Goal: Find specific page/section: Find specific page/section

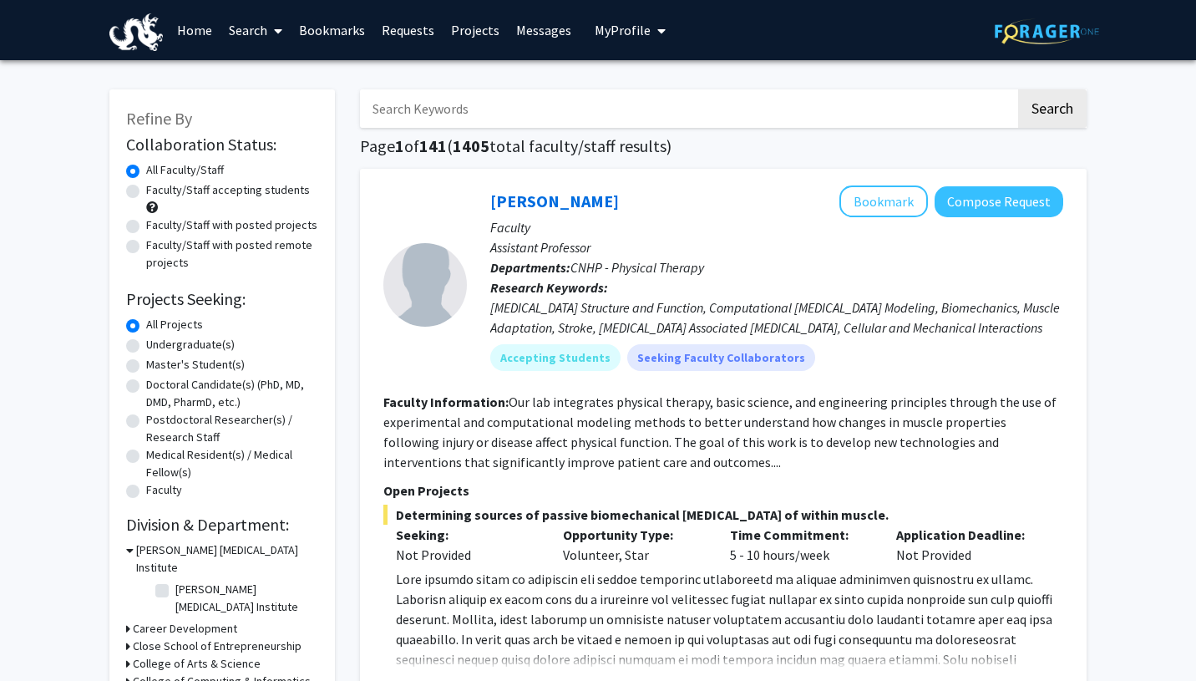
click at [264, 302] on h2 "Projects Seeking:" at bounding box center [222, 299] width 192 height 20
click at [452, 114] on input "Search Keywords" at bounding box center [688, 108] width 656 height 38
type input "VIP"
click at [1018, 89] on button "Search" at bounding box center [1052, 108] width 69 height 38
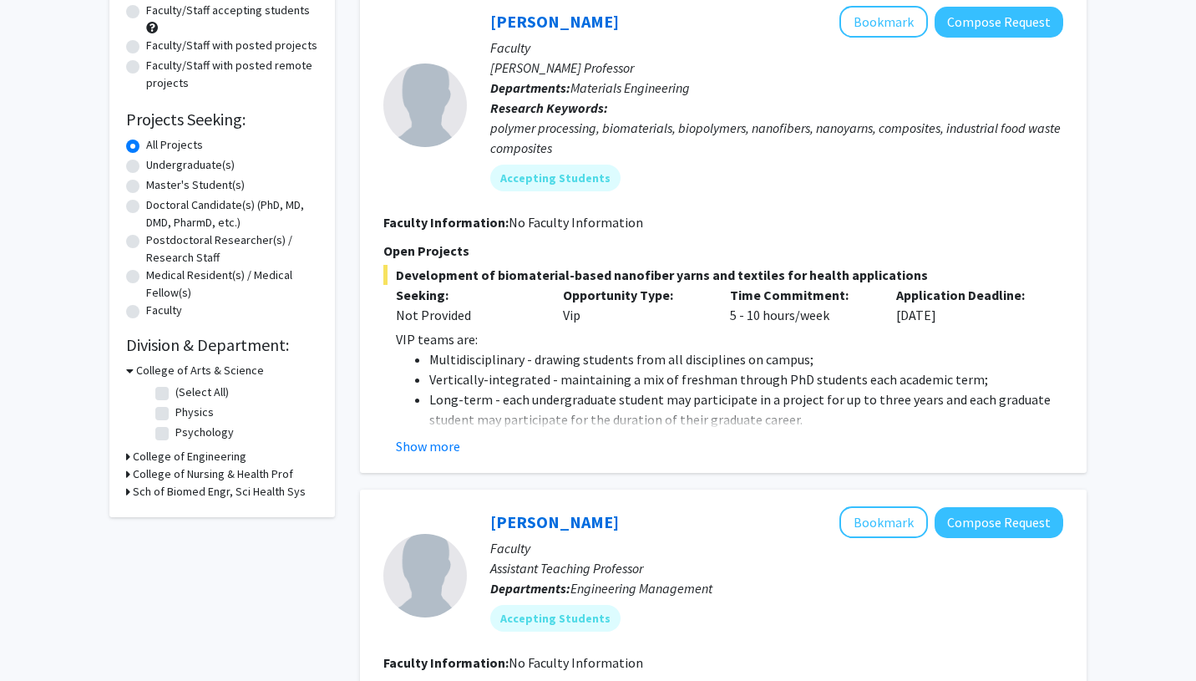
scroll to position [188, 0]
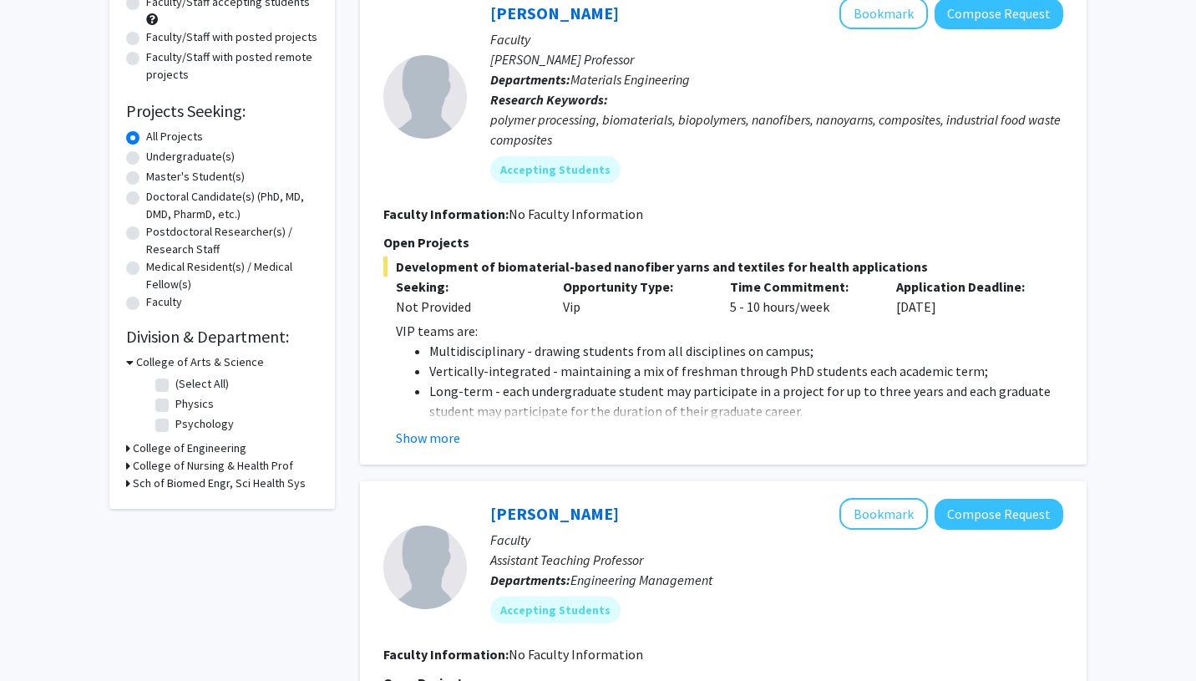
click at [181, 446] on h3 "College of Engineering" at bounding box center [190, 448] width 114 height 18
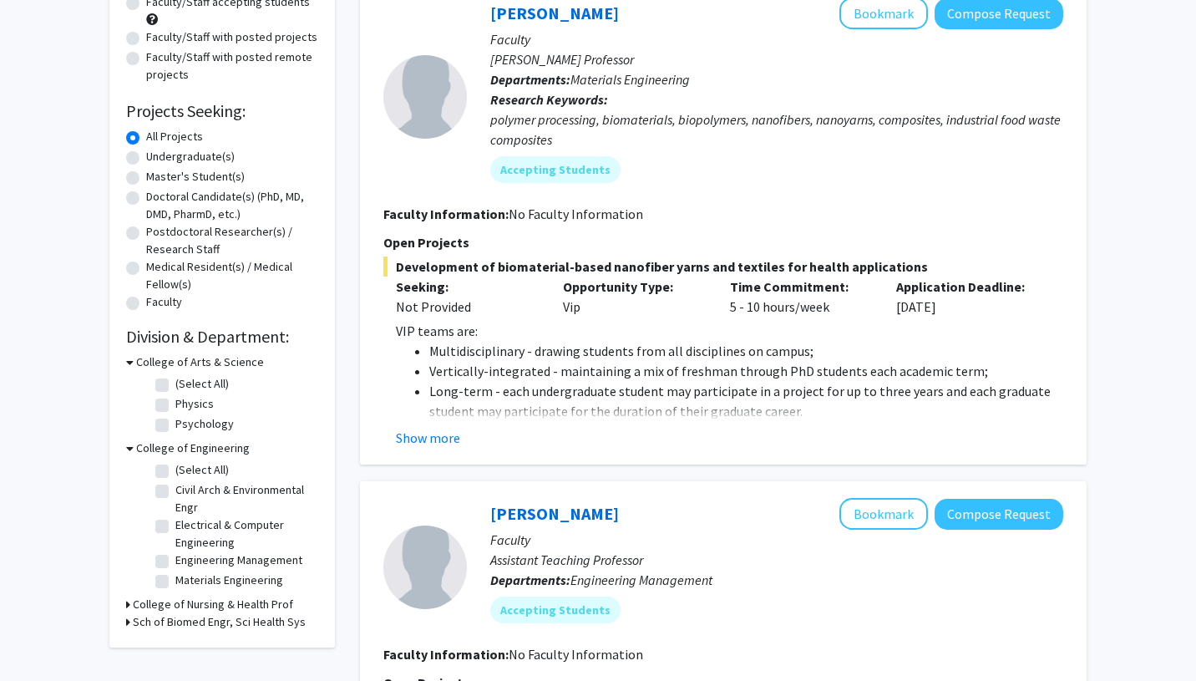
click at [198, 447] on h3 "College of Engineering" at bounding box center [193, 448] width 114 height 18
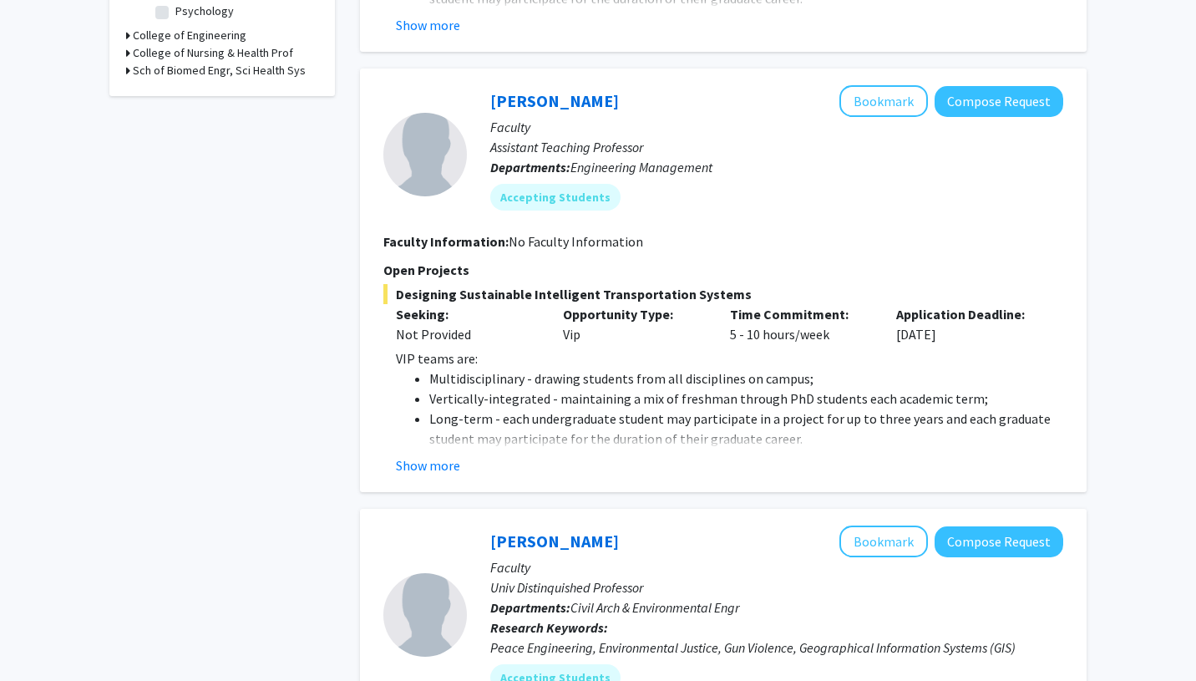
scroll to position [602, 0]
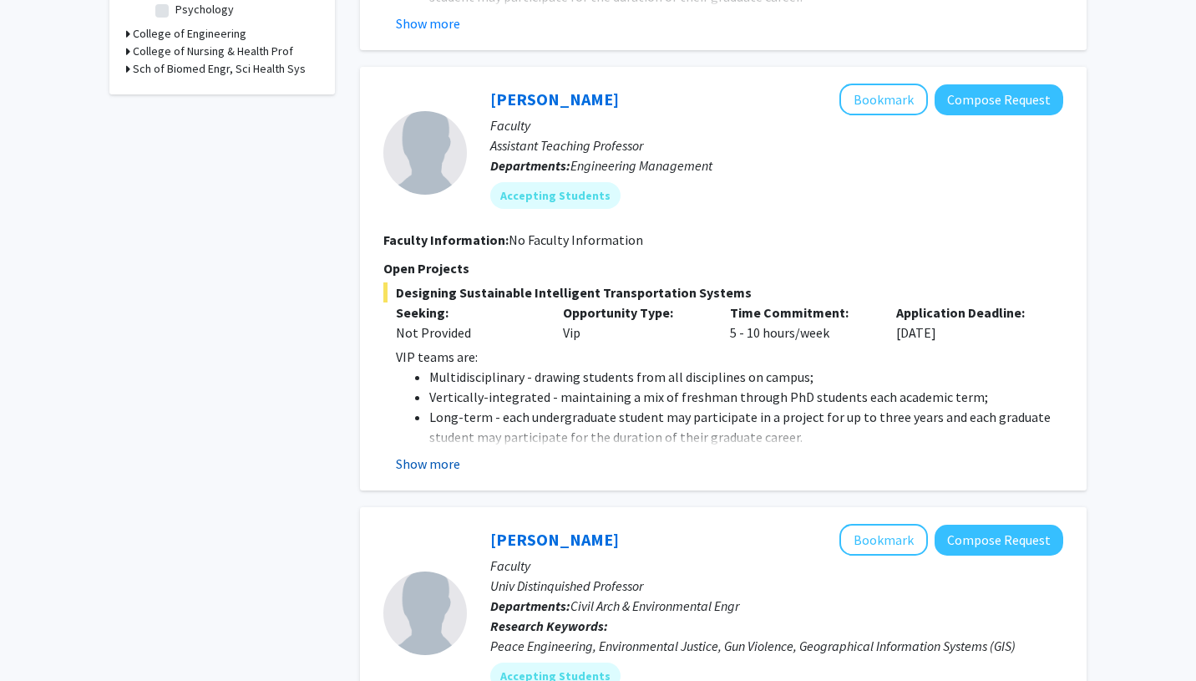
click at [411, 461] on button "Show more" at bounding box center [428, 464] width 64 height 20
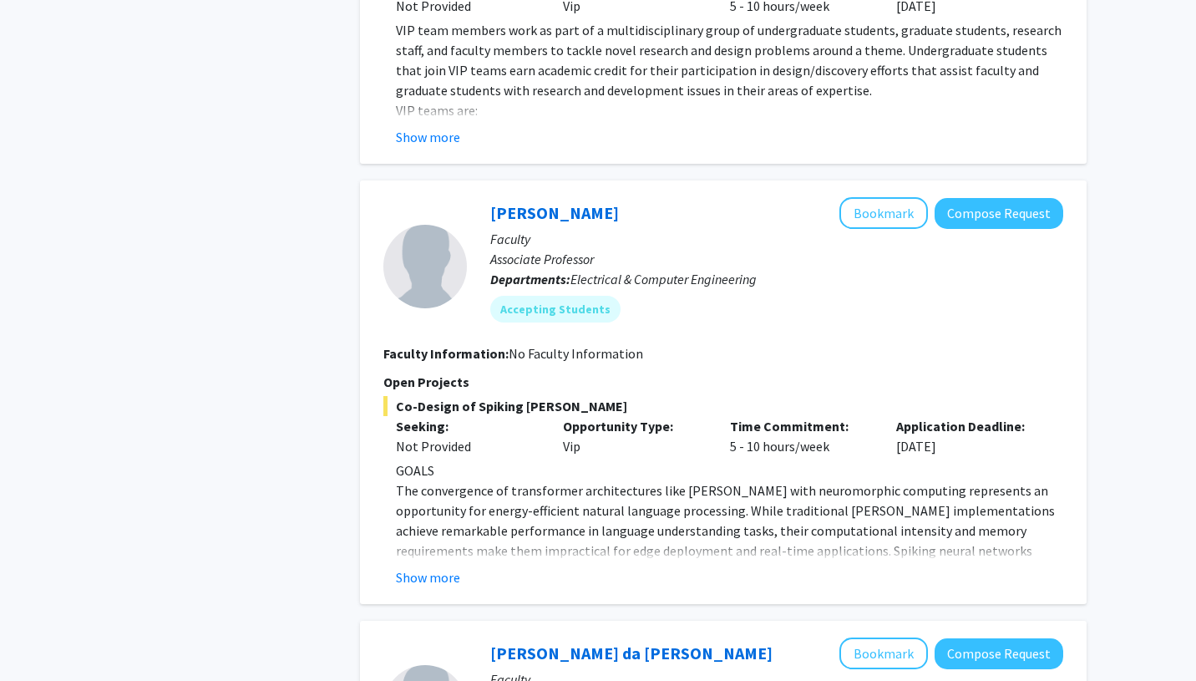
scroll to position [4040, 0]
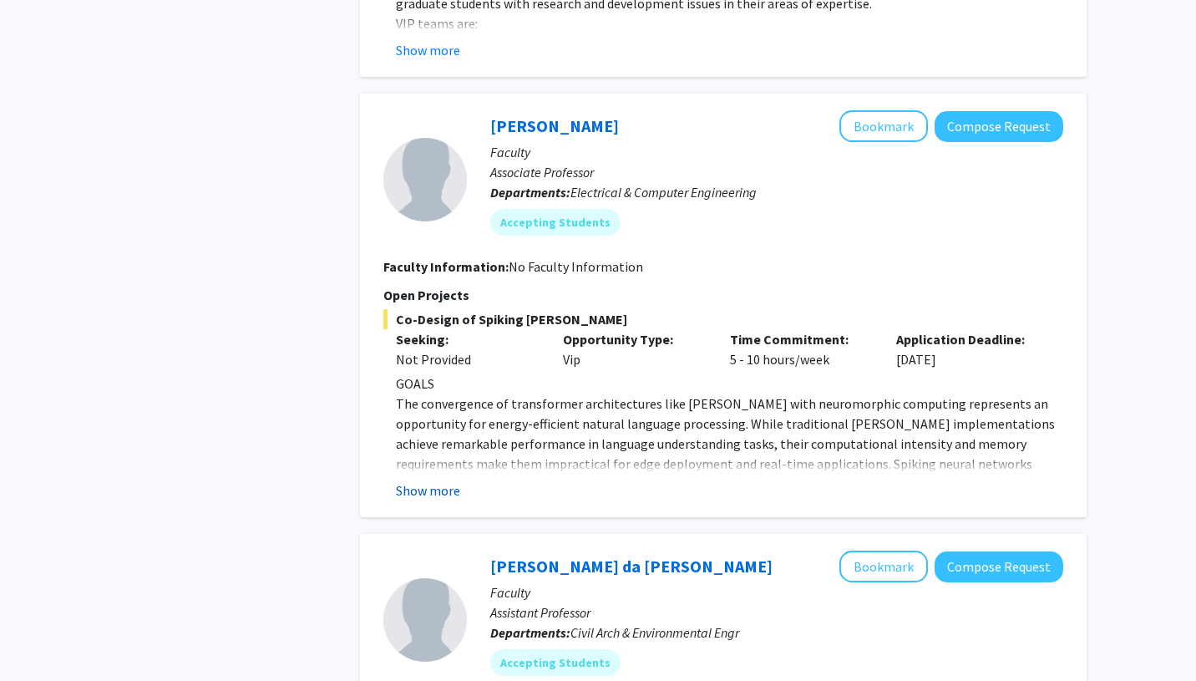
click at [417, 480] on button "Show more" at bounding box center [428, 490] width 64 height 20
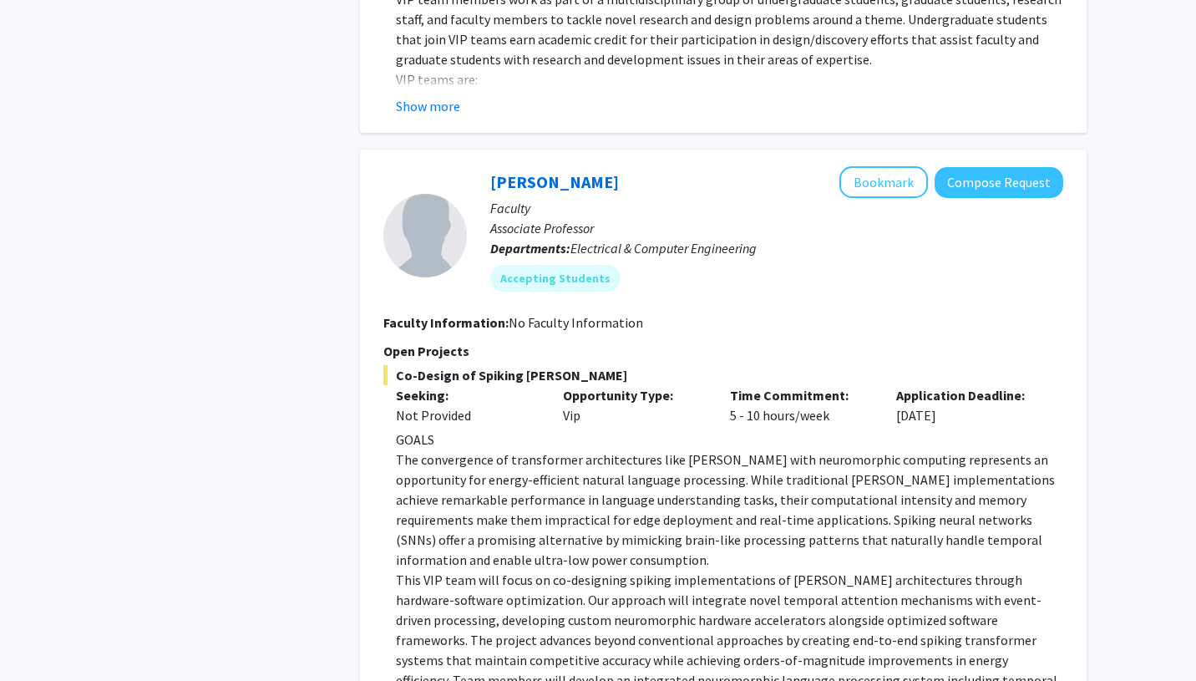
scroll to position [3979, 0]
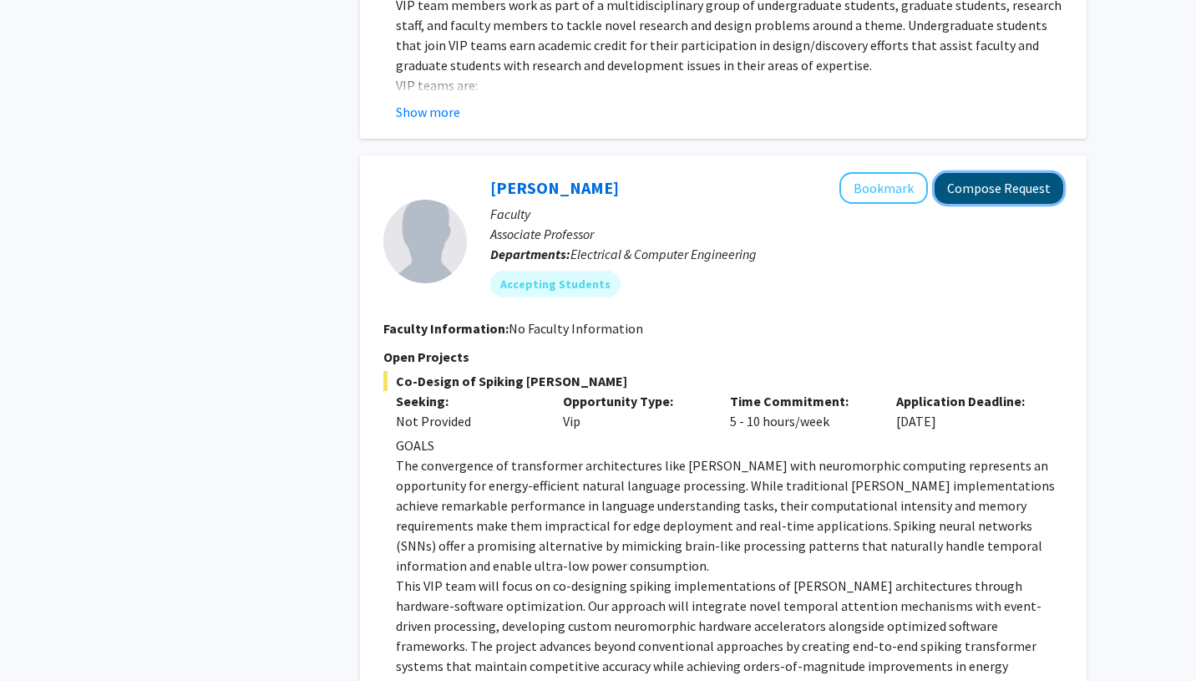
click at [987, 173] on button "Compose Request" at bounding box center [999, 188] width 129 height 31
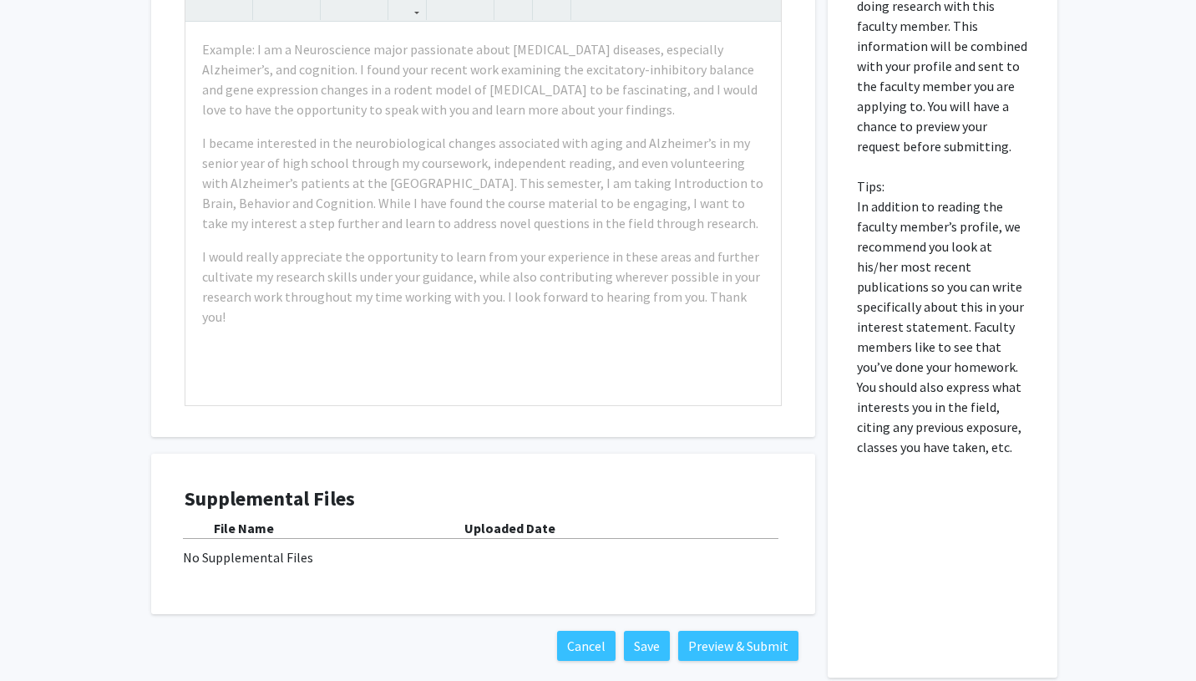
scroll to position [608, 0]
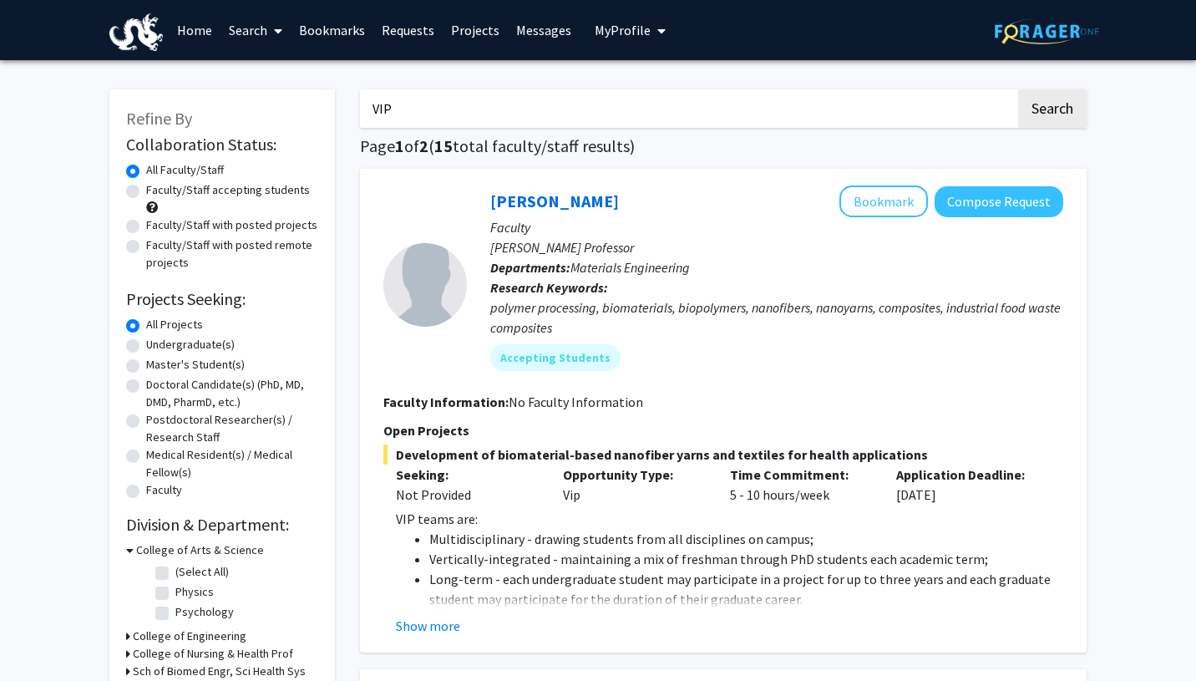
drag, startPoint x: 434, startPoint y: 109, endPoint x: 297, endPoint y: 109, distance: 137.0
paste input "ision Language Models for Autonomous Driving"
type input "Vision Language Models for Autonomous Driving"
click at [1018, 89] on button "Search" at bounding box center [1052, 108] width 69 height 38
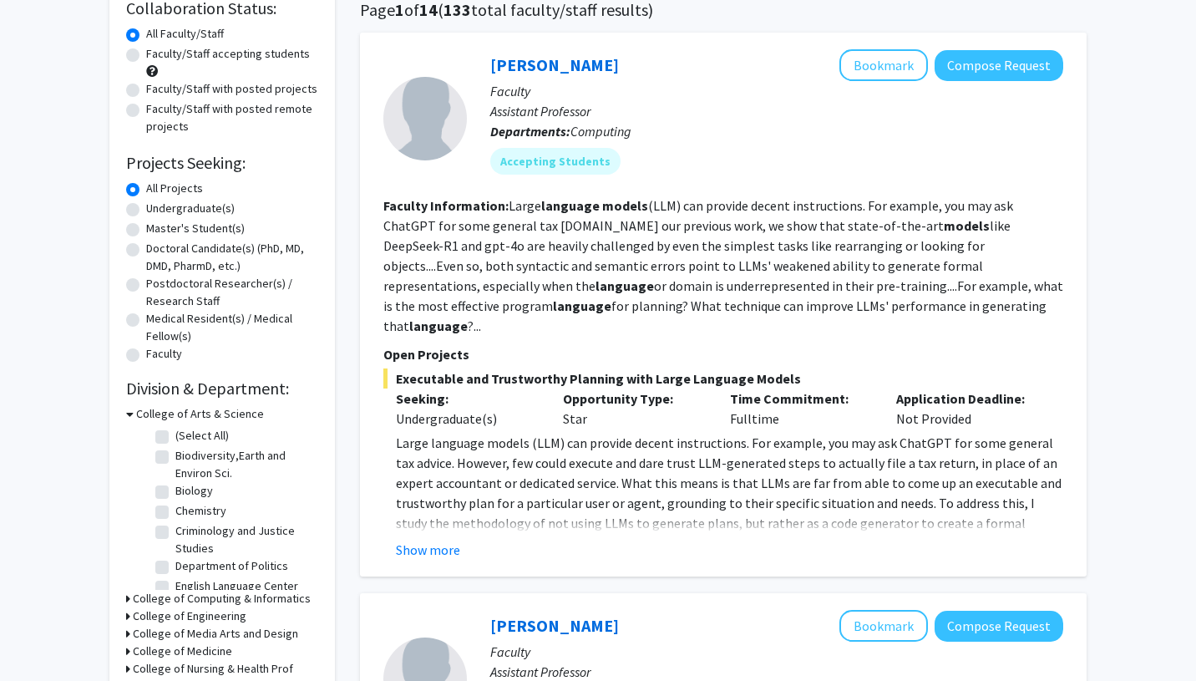
scroll to position [144, 0]
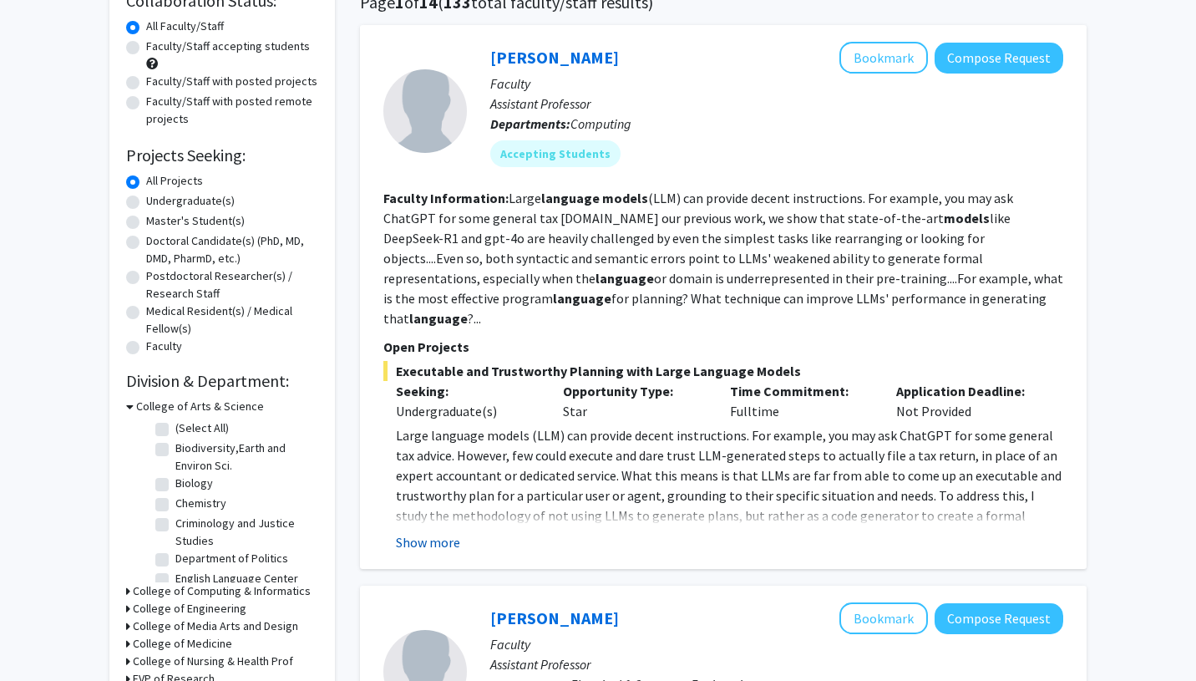
click at [428, 532] on button "Show more" at bounding box center [428, 542] width 64 height 20
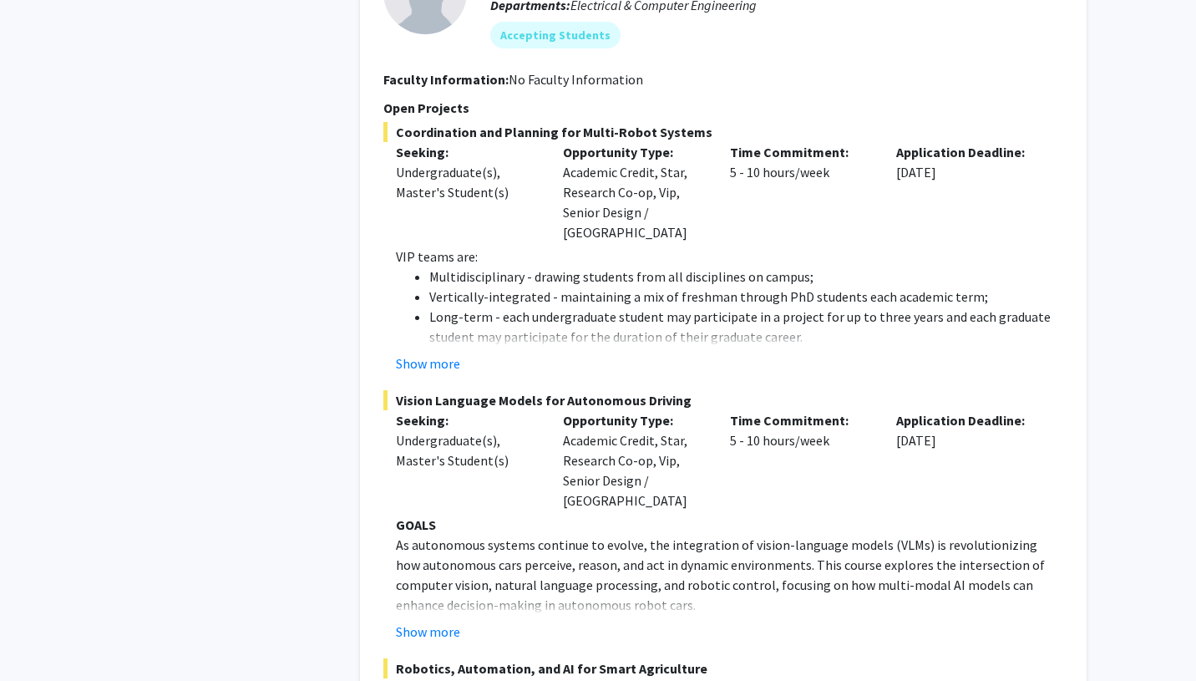
scroll to position [1076, 0]
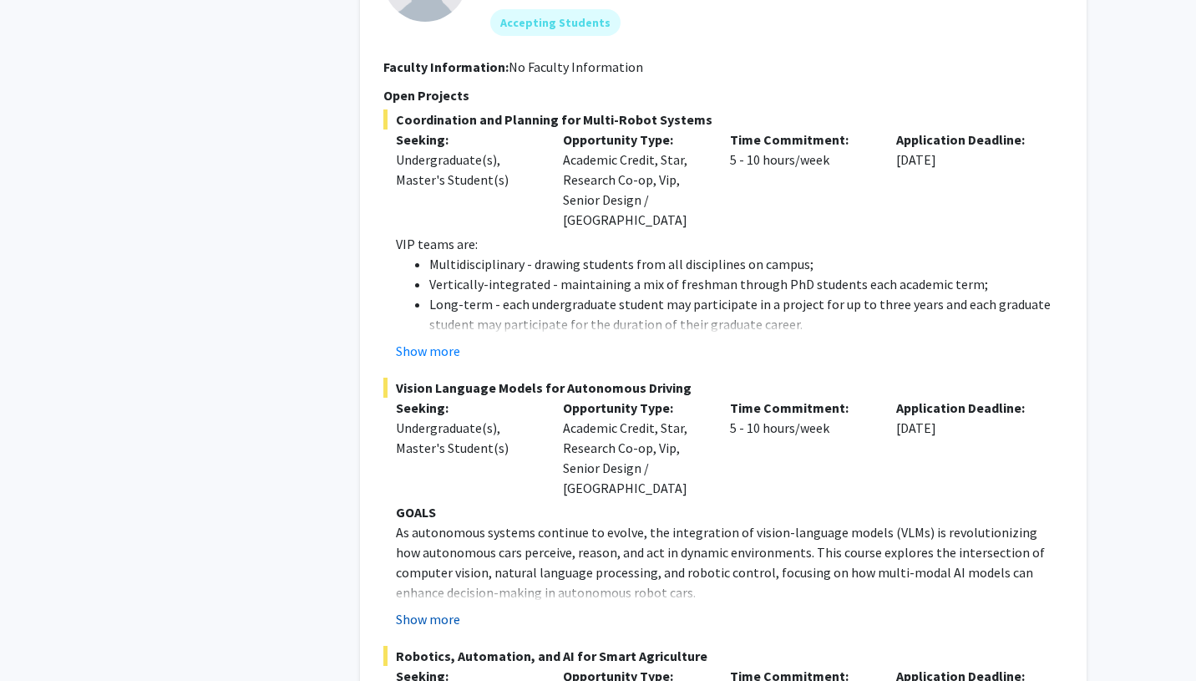
click at [427, 609] on button "Show more" at bounding box center [428, 619] width 64 height 20
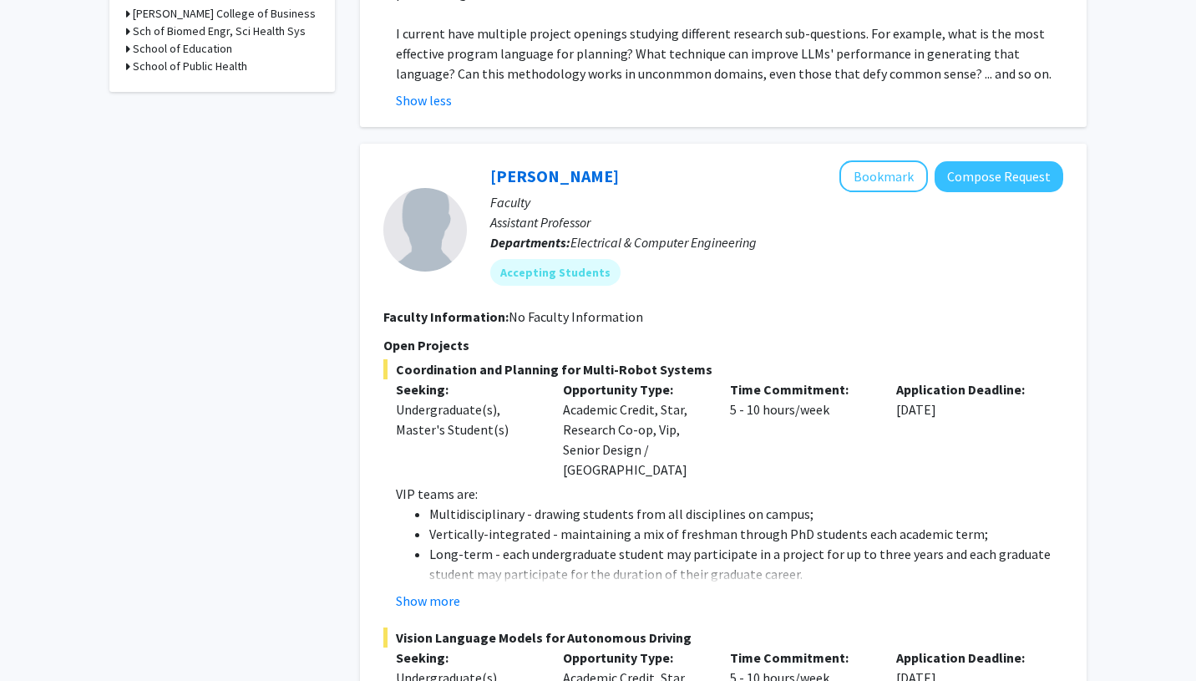
scroll to position [760, 0]
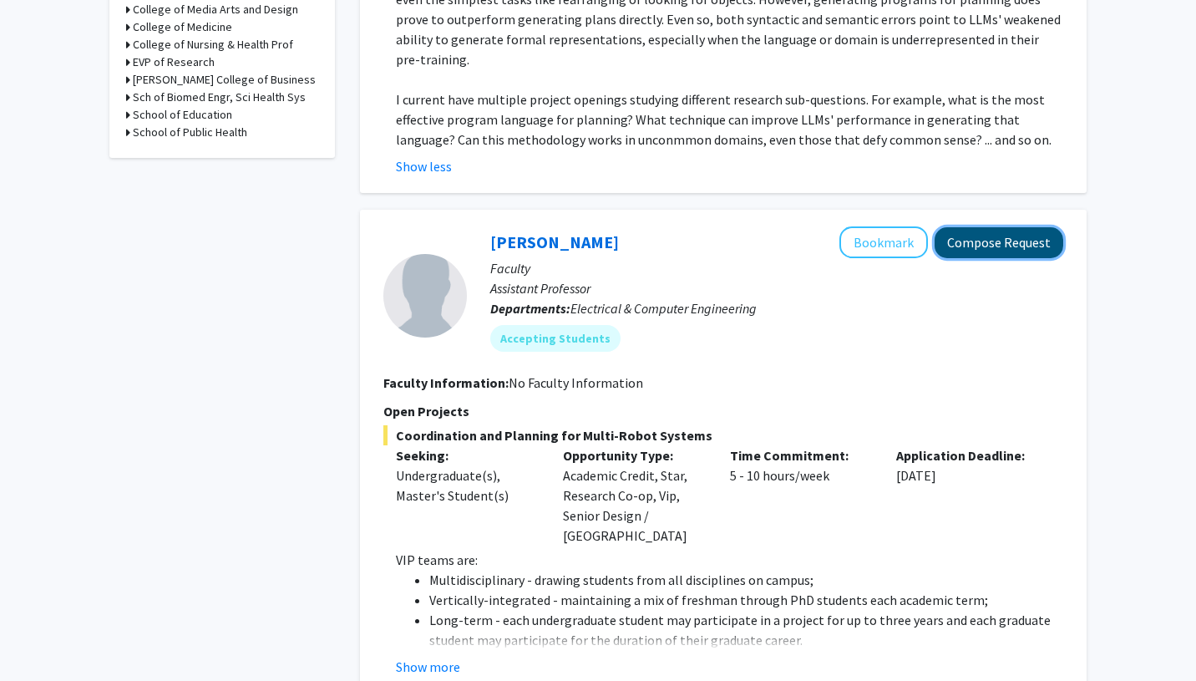
click at [1049, 227] on button "Compose Request" at bounding box center [999, 242] width 129 height 31
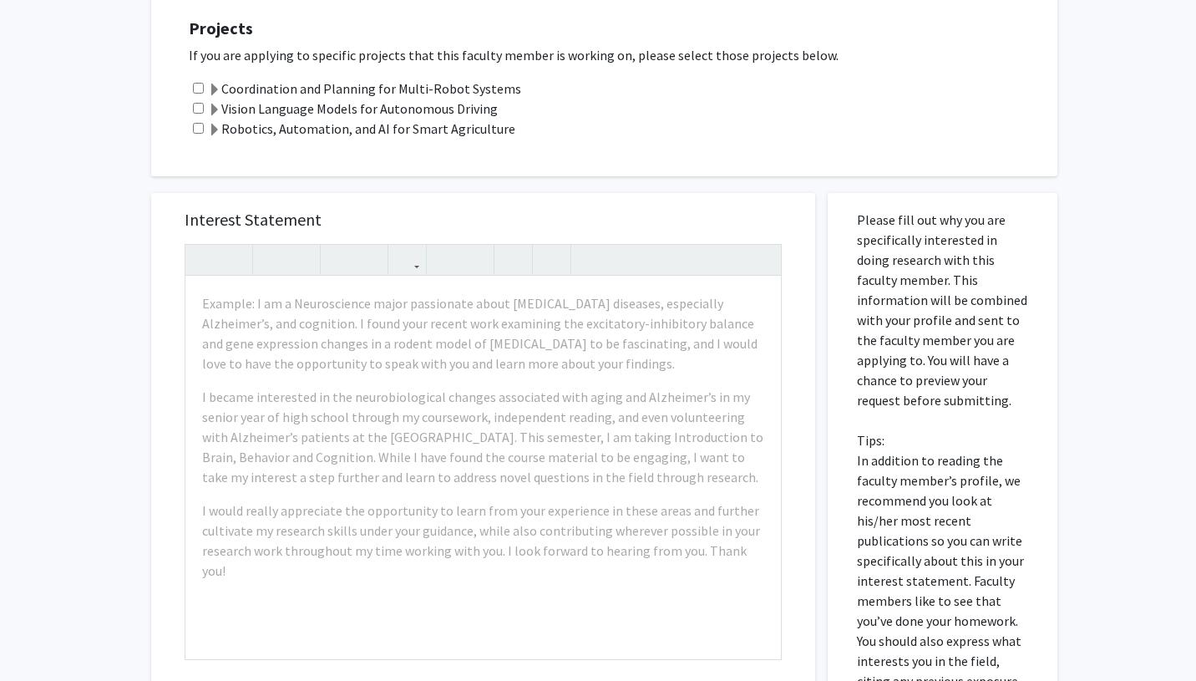
scroll to position [326, 0]
